Goal: Information Seeking & Learning: Learn about a topic

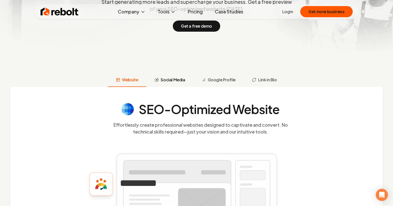
click at [168, 83] on span "Social Media" at bounding box center [173, 80] width 24 height 6
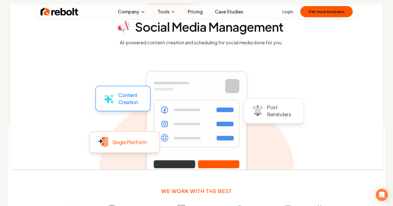
scroll to position [205, 0]
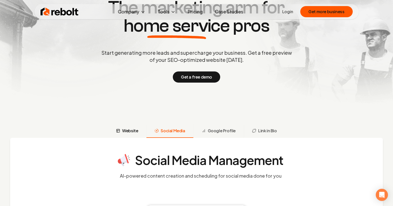
click at [122, 134] on span "Website" at bounding box center [130, 131] width 16 height 6
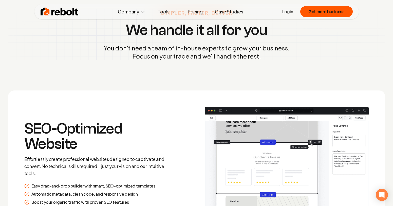
scroll to position [604, 0]
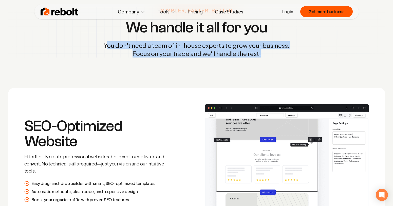
drag, startPoint x: 83, startPoint y: 87, endPoint x: 251, endPoint y: 110, distance: 169.2
click at [251, 82] on div "Simpler, Faster, Better We handle it all for you You don't need a team of in-ho…" at bounding box center [196, 32] width 389 height 99
click at [199, 82] on div "Simpler, Faster, Better We handle it all for you You don't need a team of in-ho…" at bounding box center [196, 32] width 389 height 99
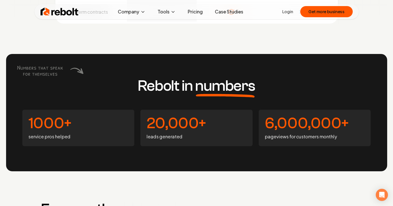
scroll to position [1896, 0]
